Goal: Transaction & Acquisition: Register for event/course

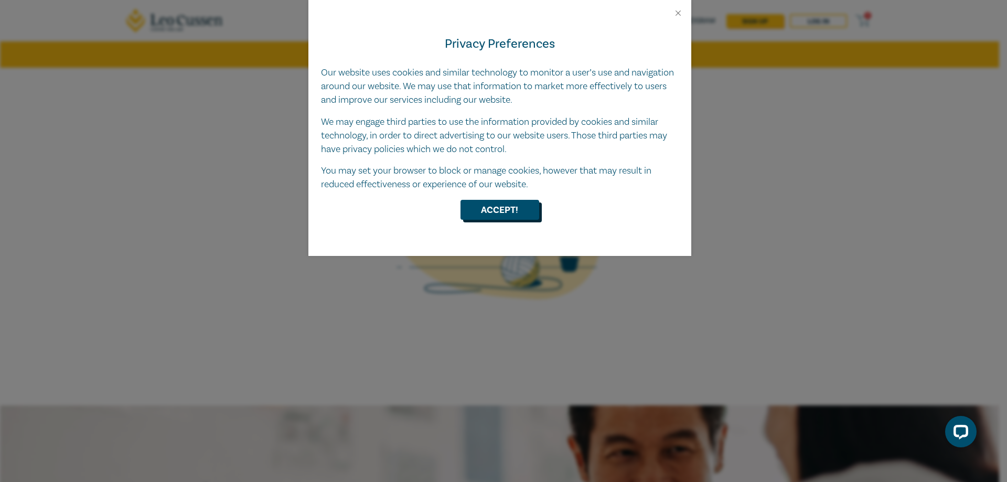
click at [523, 206] on button "Accept!" at bounding box center [500, 210] width 79 height 20
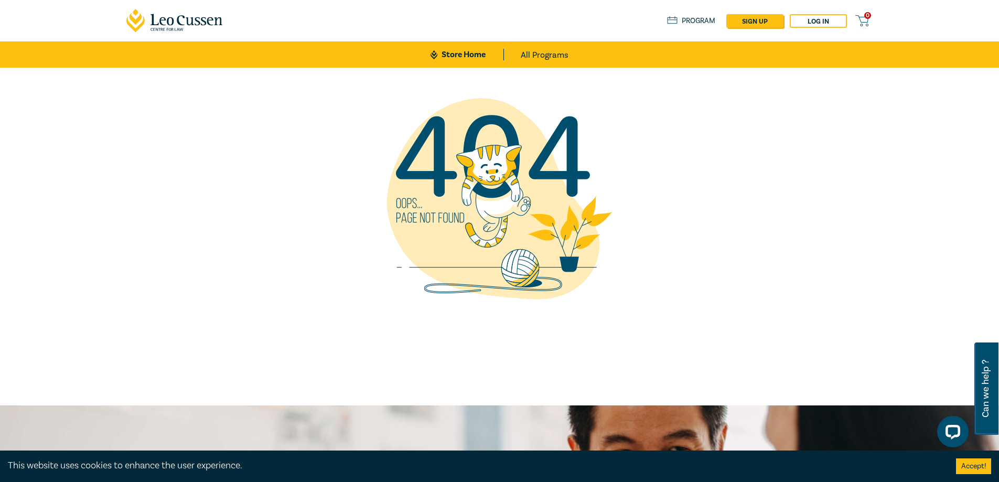
click at [681, 18] on link "Program" at bounding box center [691, 21] width 49 height 12
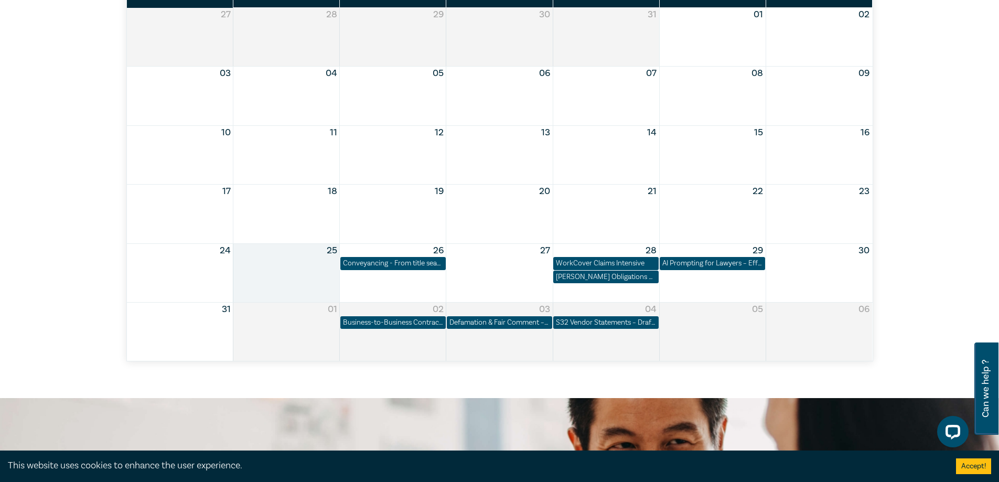
scroll to position [524, 0]
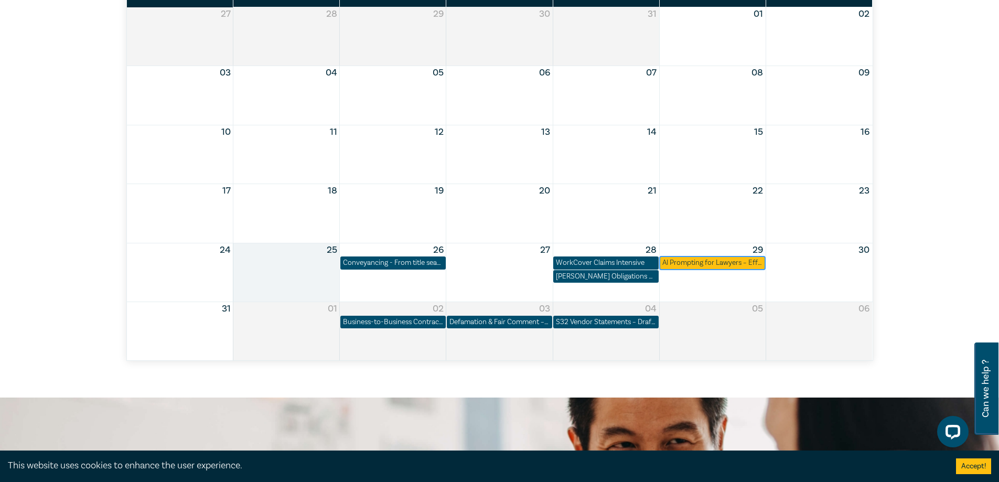
click at [698, 259] on div "AI Prompting for Lawyers – Effective Skills for Legal Practice" at bounding box center [712, 263] width 100 height 10
